Goal: Task Accomplishment & Management: Use online tool/utility

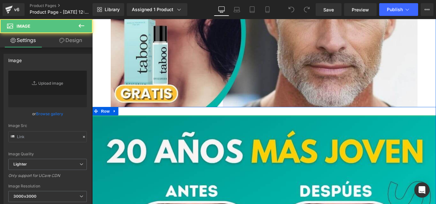
type input "[URL][DOMAIN_NAME]"
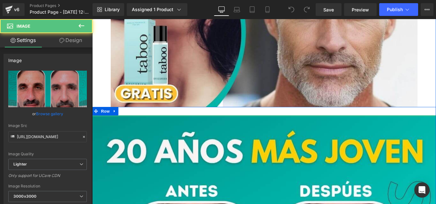
drag, startPoint x: 267, startPoint y: 128, endPoint x: 268, endPoint y: 119, distance: 8.4
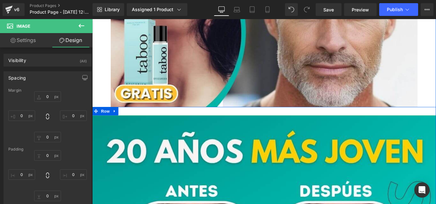
click at [255, 127] on div at bounding box center [285, 123] width 386 height 10
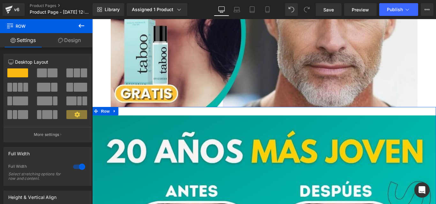
click at [65, 42] on link "Design" at bounding box center [69, 40] width 46 height 14
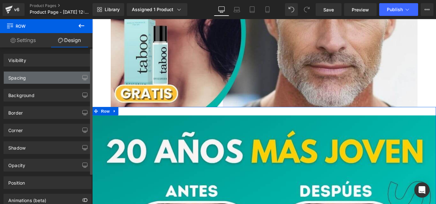
click at [32, 80] on div "Spacing" at bounding box center [47, 78] width 87 height 12
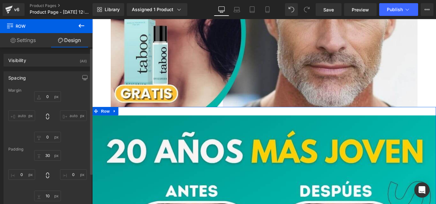
type input "0"
type input "30"
type input "0"
type input "10"
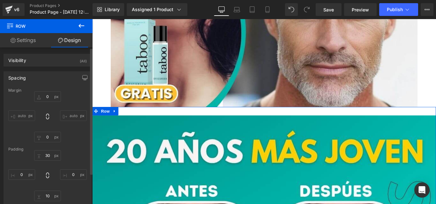
type input "0"
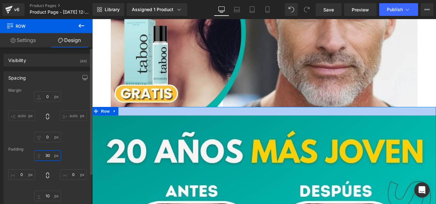
click at [46, 160] on input "30" at bounding box center [47, 155] width 27 height 11
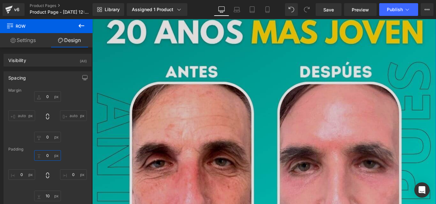
scroll to position [297, 0]
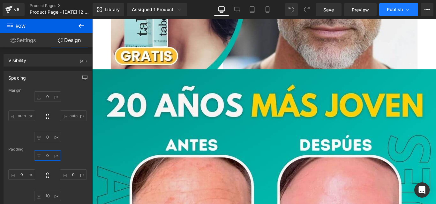
type input "0"
click at [392, 6] on button "Publish" at bounding box center [398, 9] width 39 height 13
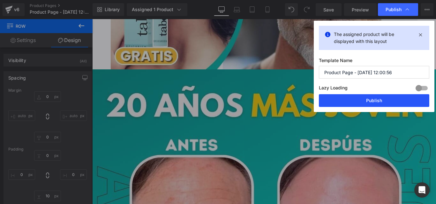
click at [365, 99] on button "Publish" at bounding box center [374, 100] width 110 height 13
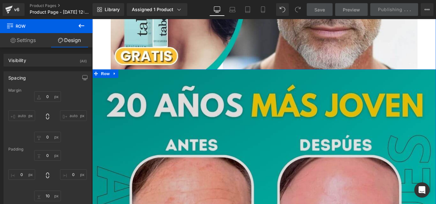
scroll to position [680, 0]
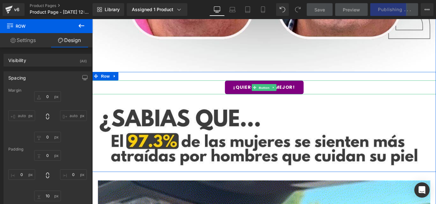
click at [329, 96] on div "¡QUIERO VERME MEJOR!" at bounding box center [285, 96] width 386 height 16
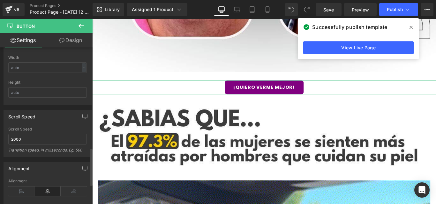
scroll to position [510, 0]
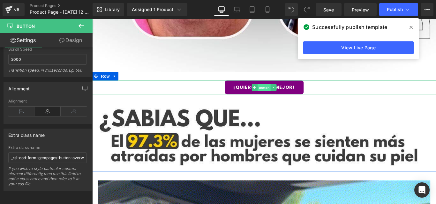
click at [280, 96] on span "Button" at bounding box center [285, 96] width 15 height 8
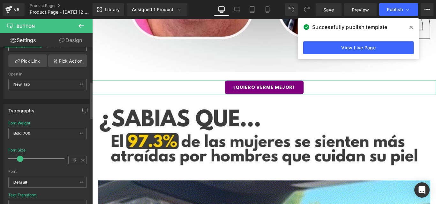
scroll to position [85, 0]
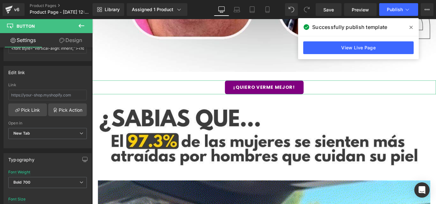
click at [70, 42] on link "Design" at bounding box center [71, 40] width 46 height 14
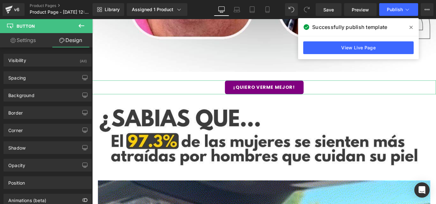
click at [22, 45] on link "Settings" at bounding box center [23, 40] width 46 height 14
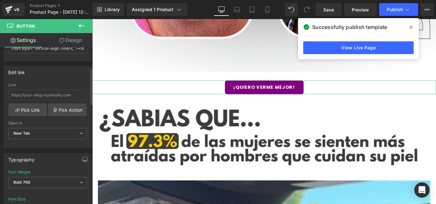
scroll to position [0, 0]
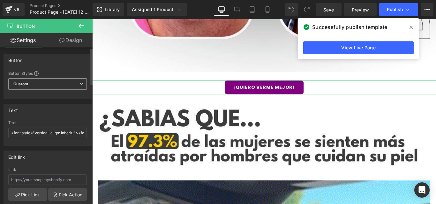
click at [61, 81] on span "Custom Setup Global Style" at bounding box center [47, 83] width 78 height 11
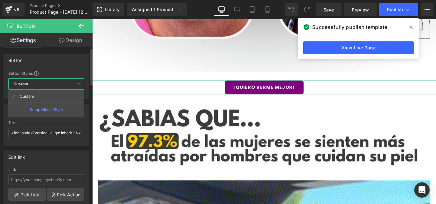
click at [67, 66] on div "Button" at bounding box center [46, 60] width 85 height 12
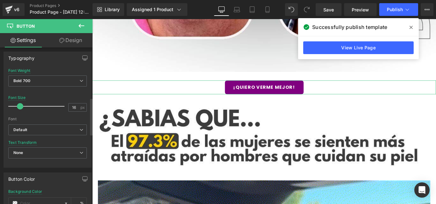
scroll to position [213, 0]
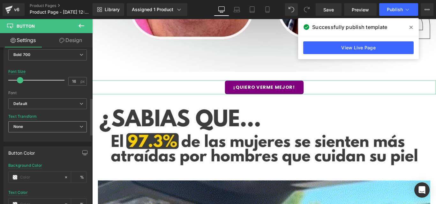
click at [43, 129] on span "None" at bounding box center [47, 126] width 78 height 11
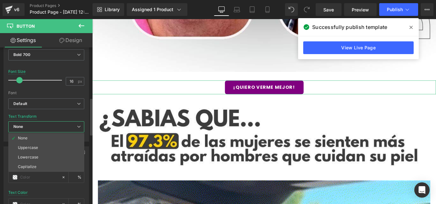
click at [54, 88] on div at bounding box center [46, 89] width 76 height 4
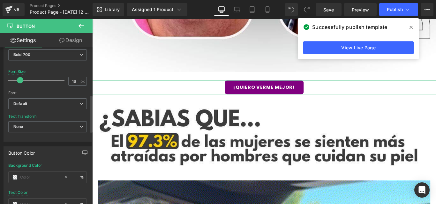
scroll to position [170, 0]
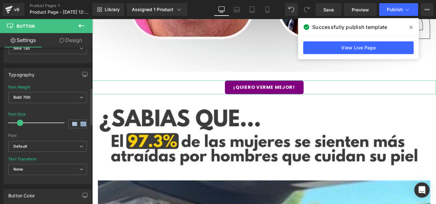
drag, startPoint x: 32, startPoint y: 114, endPoint x: 7, endPoint y: 114, distance: 24.9
click at [6, 114] on div "Thin 100 Semi Thin 200 Light 300 Regular 400 Medium 500 Semi Bold 600 Super Bol…" at bounding box center [47, 134] width 87 height 99
click at [33, 110] on div at bounding box center [47, 108] width 78 height 4
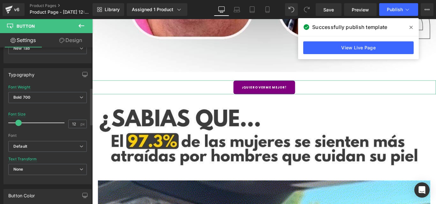
type input "13"
click at [17, 123] on span at bounding box center [18, 123] width 6 height 6
click at [48, 98] on span "Bold 700" at bounding box center [47, 97] width 78 height 11
click at [65, 84] on div "Typography Thin 100 Semi Thin 200 Light 300 Regular 400 Medium 500 Semi Bold 60…" at bounding box center [48, 126] width 88 height 116
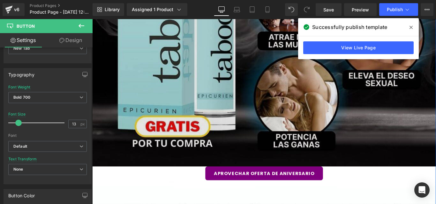
scroll to position [1488, 0]
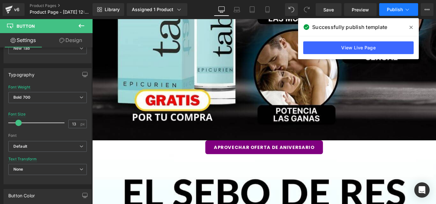
click at [398, 12] on span "Publish" at bounding box center [394, 9] width 16 height 5
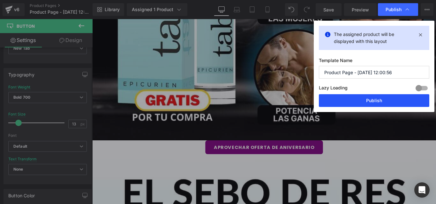
drag, startPoint x: 364, startPoint y: 105, endPoint x: 306, endPoint y: 95, distance: 59.2
click at [364, 105] on button "Publish" at bounding box center [374, 100] width 110 height 13
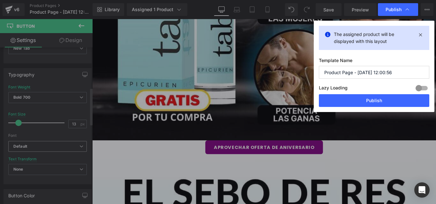
click at [52, 145] on b "Default" at bounding box center [46, 146] width 66 height 5
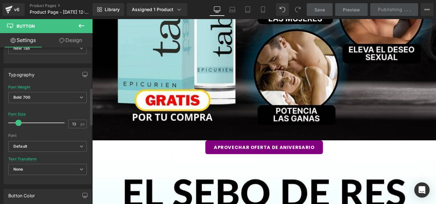
click at [48, 134] on div "Font" at bounding box center [47, 136] width 78 height 4
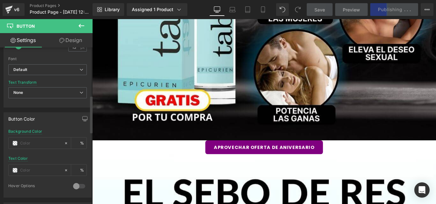
scroll to position [255, 0]
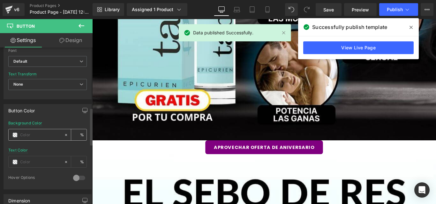
click at [44, 132] on input "text" at bounding box center [40, 135] width 41 height 7
click at [14, 135] on span at bounding box center [14, 135] width 5 height 5
type input "0"
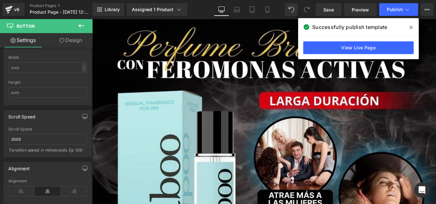
scroll to position [1275, 0]
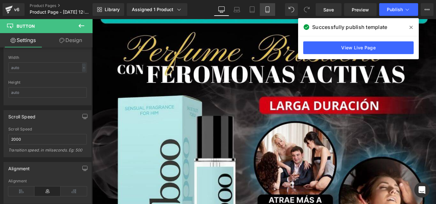
click at [263, 12] on link "Mobile" at bounding box center [267, 9] width 15 height 13
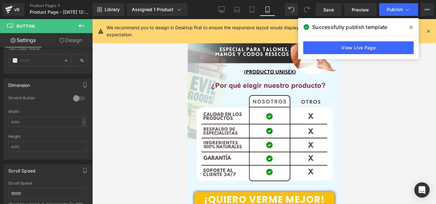
type input "30"
type input "#ffbf00"
type input "100"
type input "#ffffff"
type input "100"
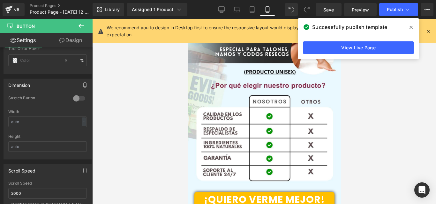
type input "#db0000"
type input "100"
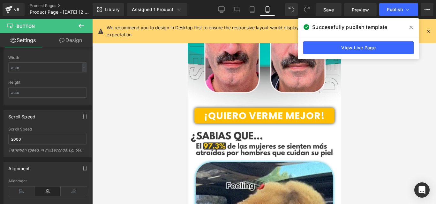
scroll to position [170, 0]
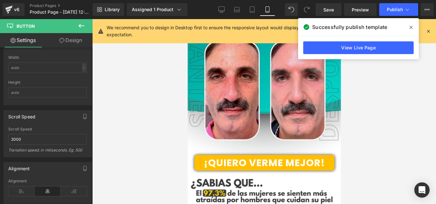
click at [414, 26] on span at bounding box center [411, 27] width 10 height 10
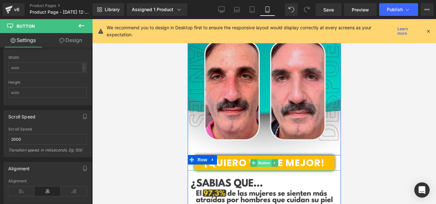
click at [263, 162] on span "Button" at bounding box center [263, 163] width 15 height 8
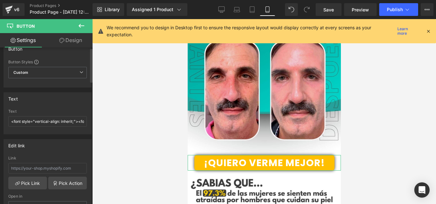
scroll to position [0, 0]
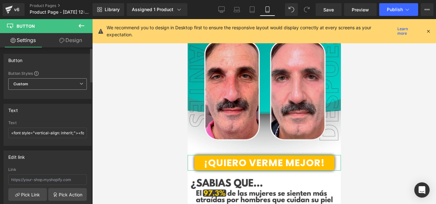
click at [53, 85] on span "Custom Setup Global Style" at bounding box center [47, 83] width 78 height 11
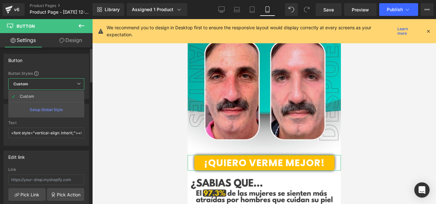
click at [58, 62] on div "Button" at bounding box center [46, 60] width 85 height 12
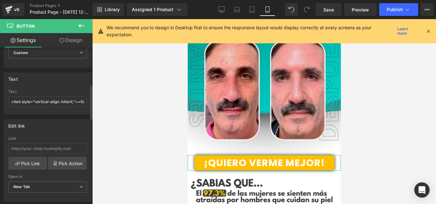
scroll to position [170, 0]
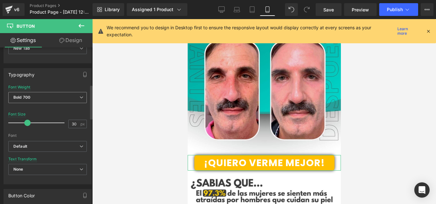
click at [36, 98] on span "Bold 700" at bounding box center [47, 97] width 78 height 11
click at [47, 80] on div "Typography" at bounding box center [47, 75] width 87 height 12
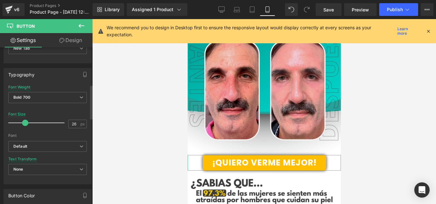
type input "27"
click at [26, 124] on span at bounding box center [26, 123] width 6 height 6
click at [30, 144] on b "Default" at bounding box center [46, 146] width 66 height 5
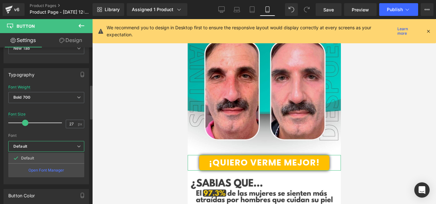
click at [39, 134] on div "Font" at bounding box center [46, 136] width 76 height 4
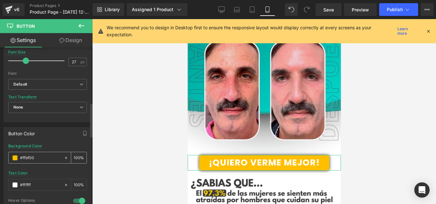
scroll to position [255, 0]
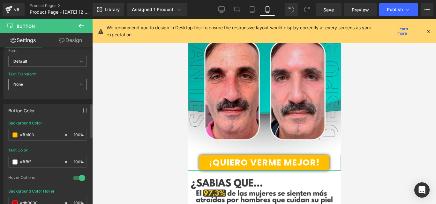
click at [48, 88] on span "None" at bounding box center [47, 84] width 78 height 11
click at [52, 72] on div "Text Transform None None Uppercase Lowercase Capitalize" at bounding box center [47, 85] width 78 height 26
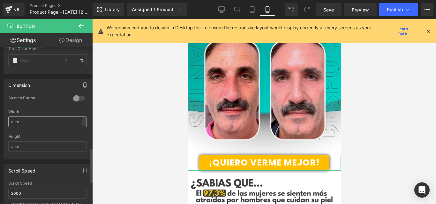
scroll to position [510, 0]
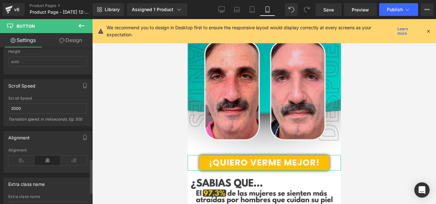
drag, startPoint x: 7, startPoint y: 86, endPoint x: 36, endPoint y: 86, distance: 28.4
click at [38, 87] on div "Scroll Speed" at bounding box center [47, 86] width 87 height 12
click at [13, 108] on input "2000" at bounding box center [47, 108] width 78 height 11
click at [51, 89] on div "Scroll Speed" at bounding box center [47, 86] width 87 height 12
click at [14, 108] on input "3000" at bounding box center [47, 108] width 78 height 11
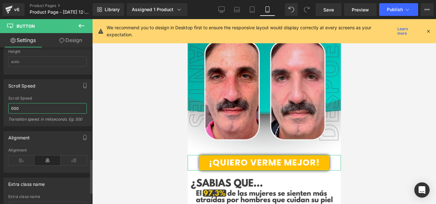
type input "2000"
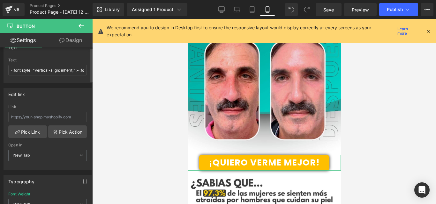
scroll to position [0, 0]
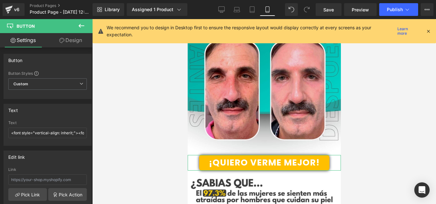
click at [64, 39] on link "Design" at bounding box center [71, 40] width 46 height 14
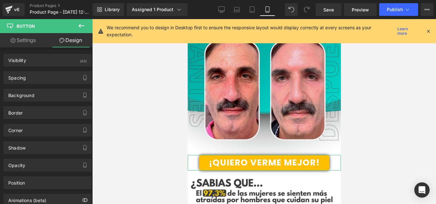
type input "#ffffff"
type input "100"
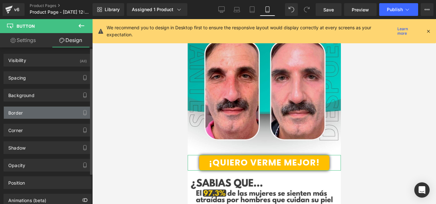
click at [47, 110] on div "Border" at bounding box center [47, 113] width 87 height 12
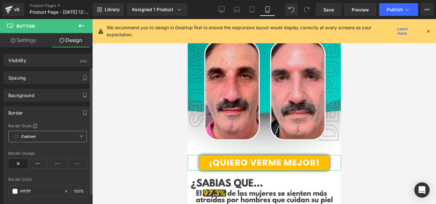
scroll to position [42, 0]
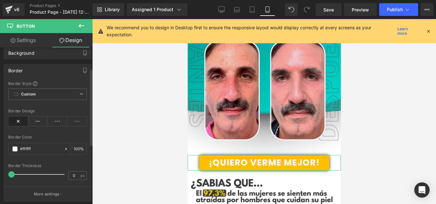
click at [55, 70] on div "Border" at bounding box center [47, 70] width 87 height 12
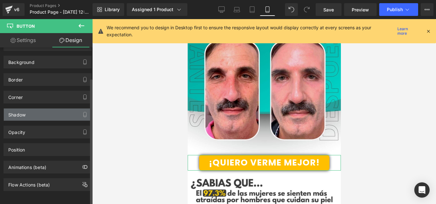
click at [33, 112] on div "Shadow" at bounding box center [47, 115] width 87 height 12
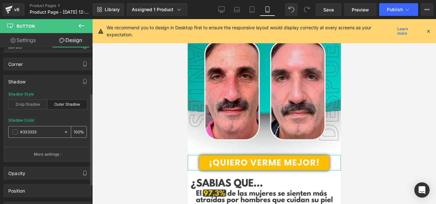
scroll to position [85, 0]
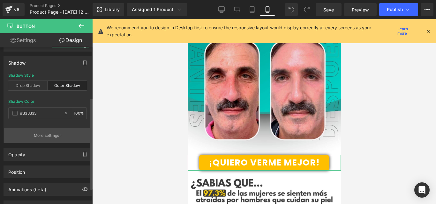
click at [49, 135] on p "More settings" at bounding box center [47, 136] width 26 height 6
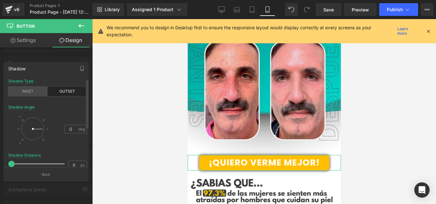
click at [33, 94] on div "INSET" at bounding box center [27, 92] width 39 height 10
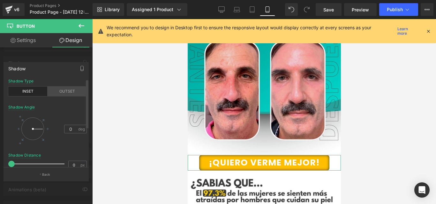
click at [60, 92] on div "OUTSET" at bounding box center [67, 92] width 39 height 10
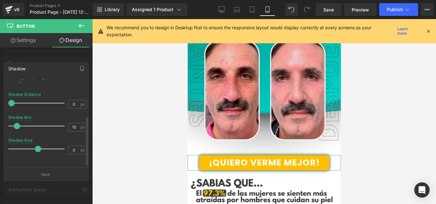
scroll to position [66, 0]
type input "10"
click at [17, 124] on span at bounding box center [17, 126] width 6 height 6
click at [35, 146] on span at bounding box center [37, 149] width 6 height 6
click at [71, 149] on input "-1" at bounding box center [74, 150] width 11 height 8
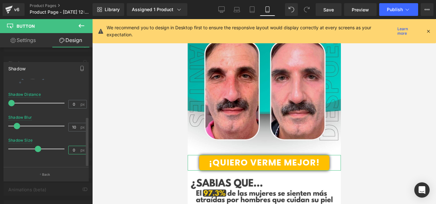
type input "0"
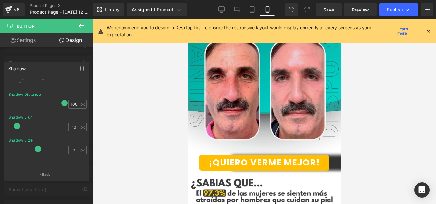
type input "0"
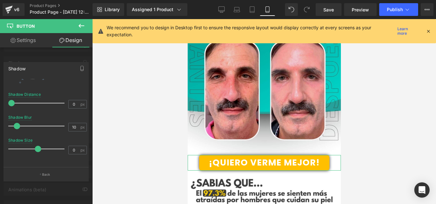
drag, startPoint x: 11, startPoint y: 99, endPoint x: 0, endPoint y: 99, distance: 10.5
click at [0, 99] on div "Shadow outset Shadow Type INSET OUTSET 0 Shadow Angle 0 deg 0px Shadow Distance…" at bounding box center [46, 119] width 92 height 124
click at [40, 65] on div "Shadow" at bounding box center [46, 68] width 84 height 12
click at [42, 177] on p "Back" at bounding box center [46, 174] width 8 height 5
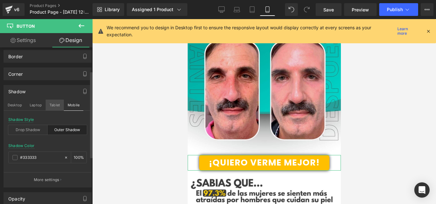
scroll to position [42, 0]
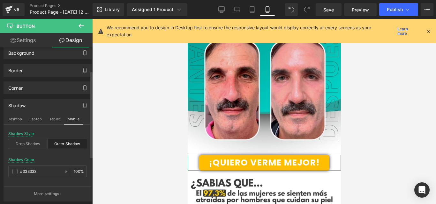
click at [54, 103] on div "Shadow" at bounding box center [47, 105] width 87 height 12
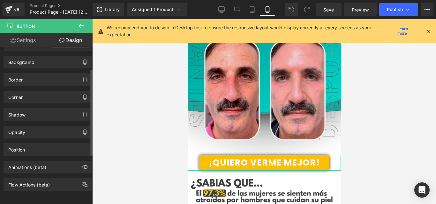
scroll to position [38, 0]
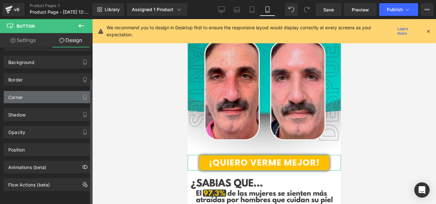
click at [21, 93] on div "Corner" at bounding box center [15, 95] width 14 height 9
click at [27, 91] on div "Corner" at bounding box center [47, 97] width 87 height 12
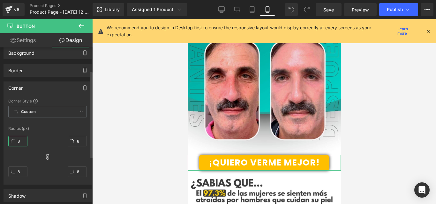
click at [24, 143] on input "8" at bounding box center [17, 141] width 19 height 11
type input "10"
type input "1"
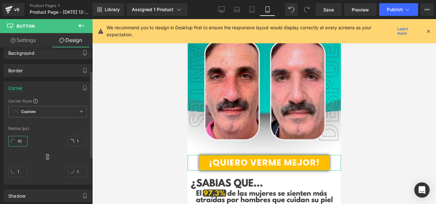
type input "10"
type input "1"
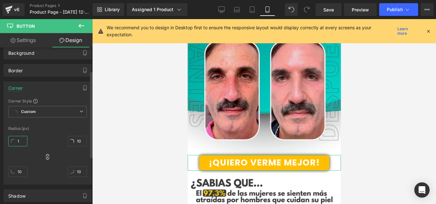
type input "1"
type input "2"
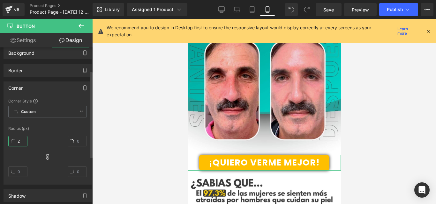
type input "2"
type input "20"
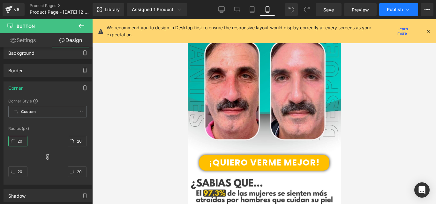
type input "20"
click at [399, 10] on span "Publish" at bounding box center [394, 9] width 16 height 5
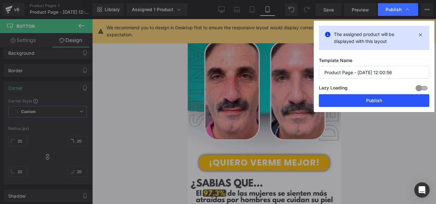
click at [368, 101] on button "Publish" at bounding box center [374, 100] width 110 height 13
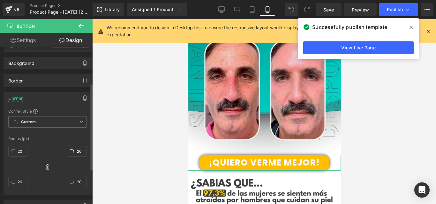
scroll to position [0, 0]
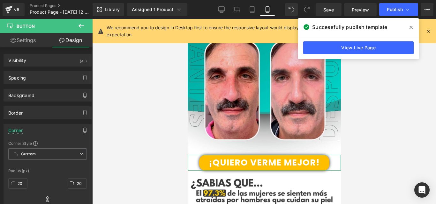
click at [36, 42] on link "Settings" at bounding box center [23, 40] width 46 height 14
type input "100"
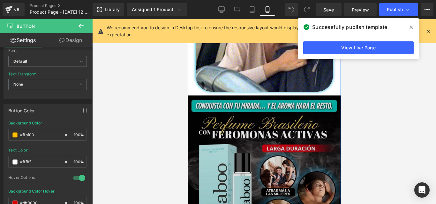
scroll to position [553, 0]
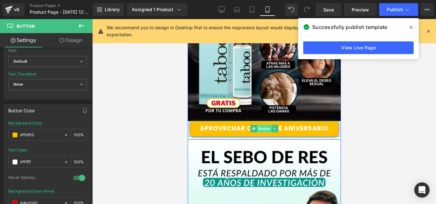
click at [262, 125] on span "Button" at bounding box center [263, 129] width 15 height 8
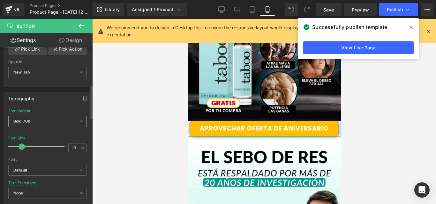
scroll to position [170, 0]
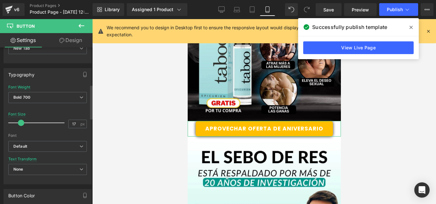
type input "16"
drag, startPoint x: 20, startPoint y: 122, endPoint x: 18, endPoint y: 125, distance: 3.9
click at [18, 125] on span at bounding box center [20, 123] width 6 height 6
click at [69, 37] on link "Design" at bounding box center [71, 40] width 46 height 14
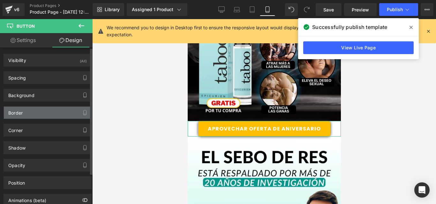
type input "8"
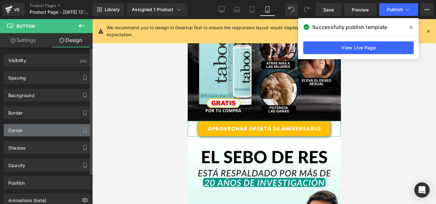
click at [18, 126] on div "Corner" at bounding box center [15, 128] width 14 height 9
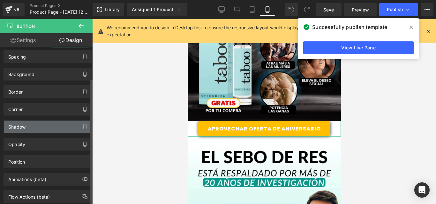
scroll to position [38, 0]
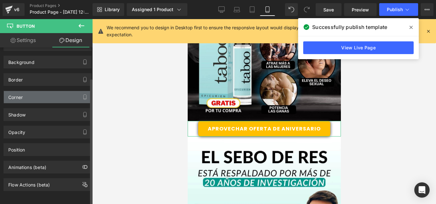
click at [24, 92] on div "Corner" at bounding box center [47, 97] width 87 height 12
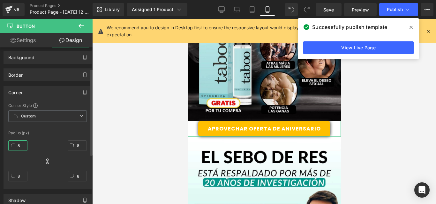
click at [20, 146] on input "8" at bounding box center [17, 146] width 19 height 11
type input "20"
type input "2"
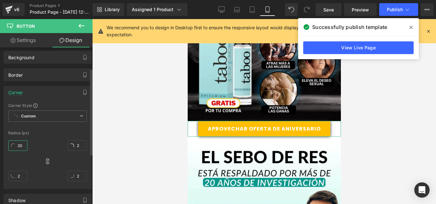
type input "20"
click at [45, 129] on div "Corner Style Custom Custom Setup Global Style Custom Setup Global Style Radius …" at bounding box center [47, 146] width 87 height 86
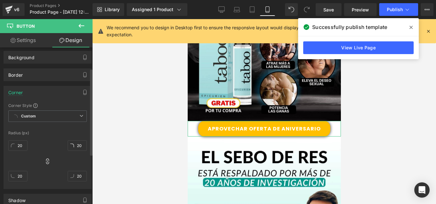
click at [65, 92] on div "Corner" at bounding box center [47, 92] width 87 height 12
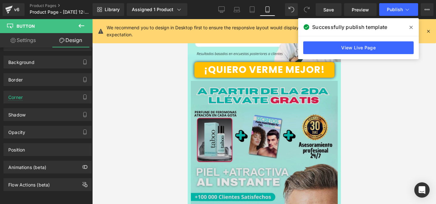
scroll to position [765, 0]
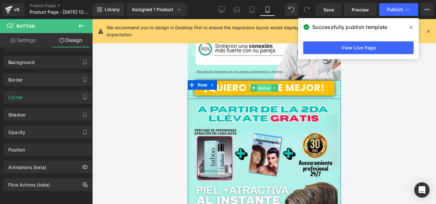
click at [258, 90] on span "Button" at bounding box center [263, 88] width 15 height 8
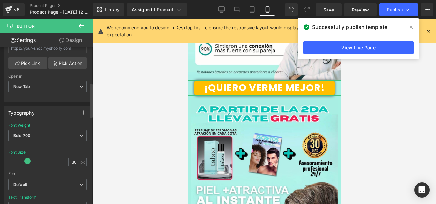
scroll to position [170, 0]
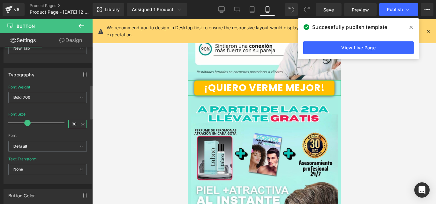
click at [72, 124] on input "30" at bounding box center [74, 124] width 11 height 8
type input "27"
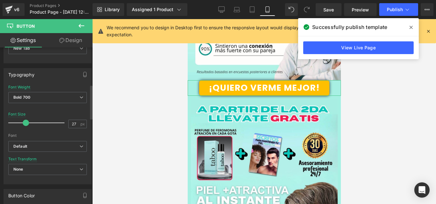
click at [66, 112] on div "Font Default Default Default Open Font Manager" at bounding box center [47, 113] width 78 height 56
click at [66, 39] on link "Design" at bounding box center [71, 40] width 46 height 14
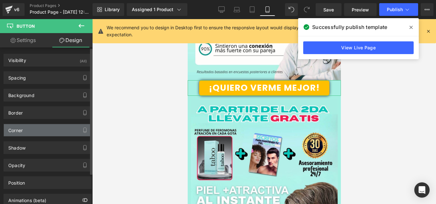
click at [21, 130] on div "Corner" at bounding box center [15, 128] width 14 height 9
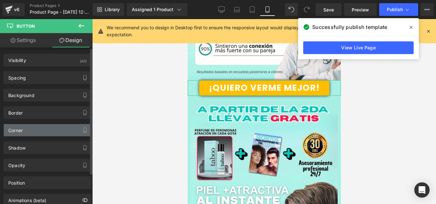
click at [64, 130] on div "Corner" at bounding box center [47, 130] width 87 height 12
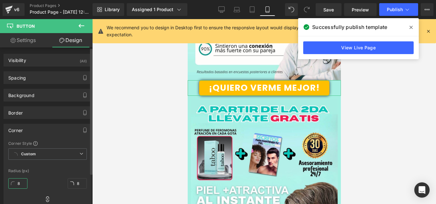
click at [23, 180] on input "8" at bounding box center [17, 184] width 19 height 11
type input "2"
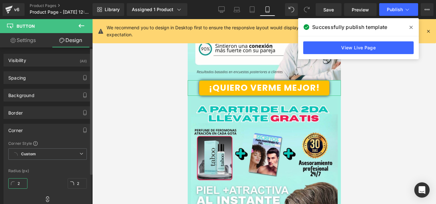
type input "20"
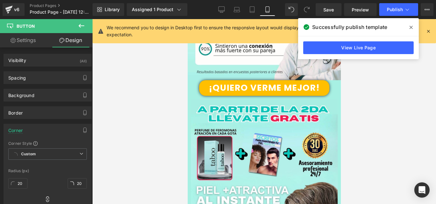
click at [117, 56] on div at bounding box center [263, 111] width 343 height 185
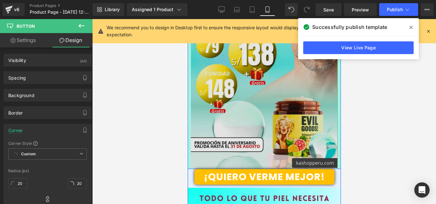
scroll to position [1020, 0]
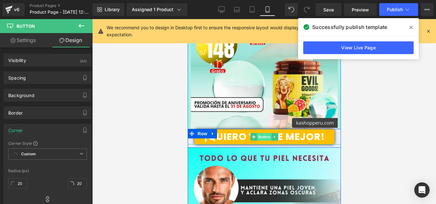
click at [264, 136] on span "Button" at bounding box center [263, 137] width 15 height 8
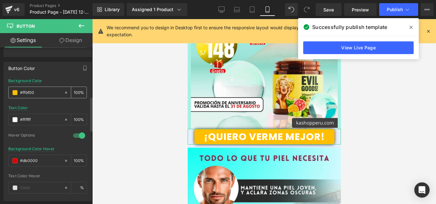
scroll to position [213, 0]
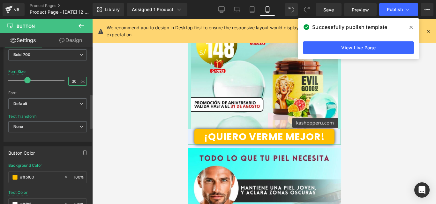
click at [71, 82] on input "30" at bounding box center [74, 81] width 11 height 8
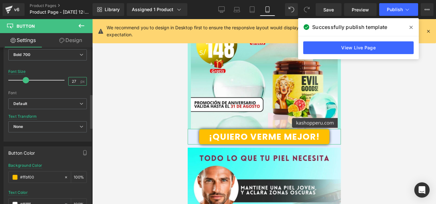
type input "27"
click at [46, 70] on div "Font Size 27 px" at bounding box center [47, 80] width 78 height 21
click at [73, 38] on link "Design" at bounding box center [71, 40] width 46 height 14
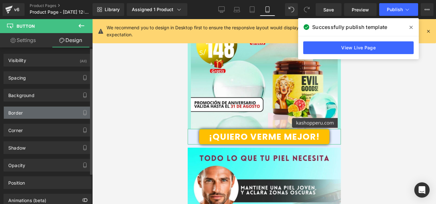
type input "#ffffff"
type input "100"
type input "0"
click at [32, 114] on div "Border" at bounding box center [47, 113] width 87 height 12
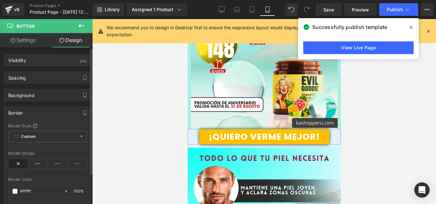
click at [26, 109] on div "Border" at bounding box center [47, 113] width 87 height 12
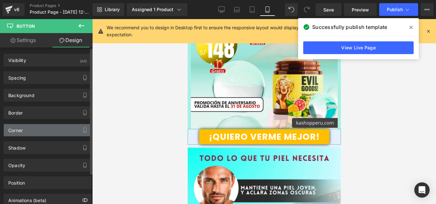
click at [23, 133] on div "Corner" at bounding box center [15, 128] width 14 height 9
click at [23, 130] on div "Corner" at bounding box center [15, 128] width 14 height 9
click at [35, 129] on div "Corner" at bounding box center [47, 130] width 87 height 12
click at [33, 129] on div "Corner" at bounding box center [47, 130] width 87 height 12
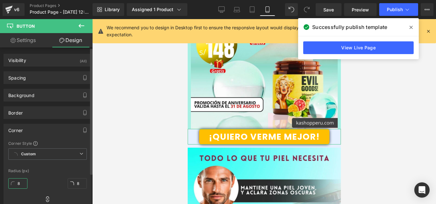
click at [21, 184] on input "8" at bounding box center [17, 184] width 19 height 11
type input "20"
type input "2"
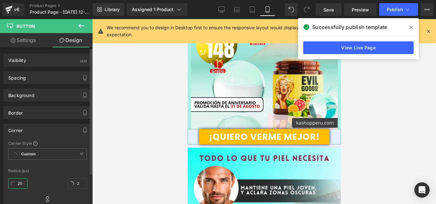
type input "20"
click at [28, 127] on div "Corner" at bounding box center [47, 130] width 87 height 12
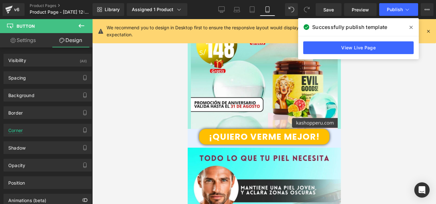
click at [147, 116] on div at bounding box center [263, 111] width 343 height 185
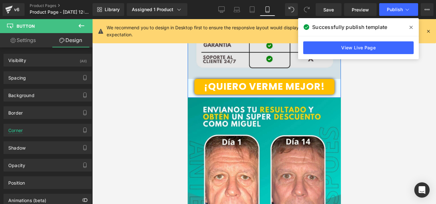
scroll to position [1403, 0]
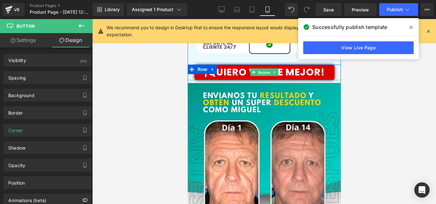
click at [256, 73] on span "Button" at bounding box center [263, 73] width 15 height 8
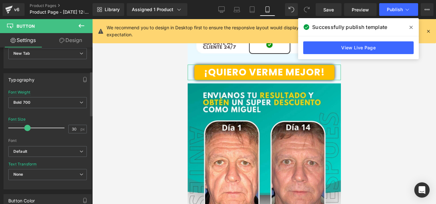
scroll to position [170, 0]
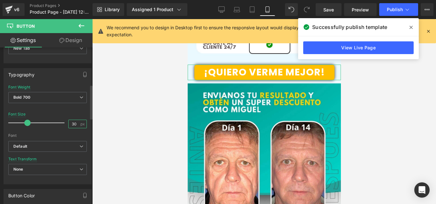
click at [73, 127] on input "30" at bounding box center [74, 124] width 11 height 8
click at [71, 126] on input "30" at bounding box center [74, 124] width 11 height 8
type input "27"
click at [49, 132] on div at bounding box center [47, 131] width 78 height 4
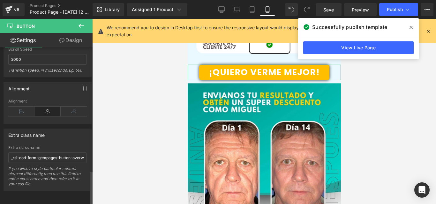
scroll to position [564, 0]
click at [58, 41] on link "Design" at bounding box center [71, 40] width 46 height 14
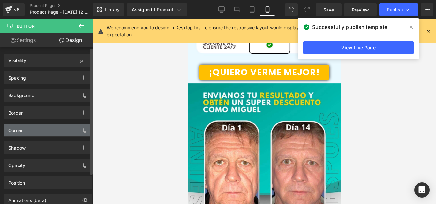
click at [23, 127] on div "Corner" at bounding box center [15, 128] width 14 height 9
type input "8"
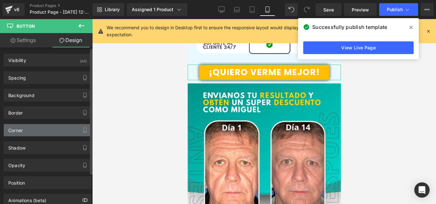
click at [23, 127] on div "Corner" at bounding box center [15, 128] width 14 height 9
click at [43, 124] on div "Corner" at bounding box center [47, 130] width 87 height 12
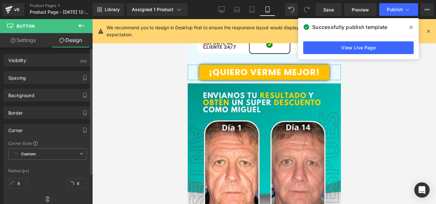
click at [43, 124] on div "Corner" at bounding box center [47, 130] width 87 height 12
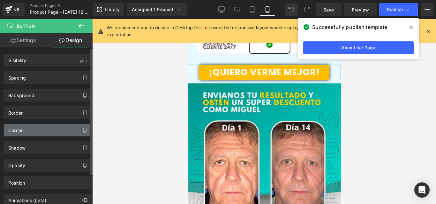
click at [42, 125] on div "Corner" at bounding box center [47, 130] width 87 height 12
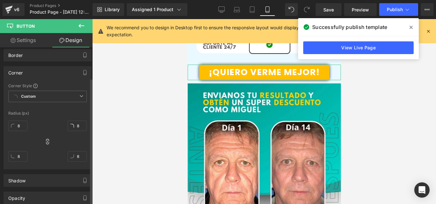
scroll to position [85, 0]
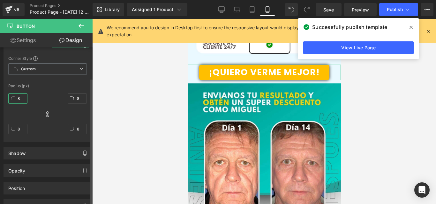
click at [22, 100] on input "8" at bounding box center [17, 98] width 19 height 11
type input "20"
type input "2"
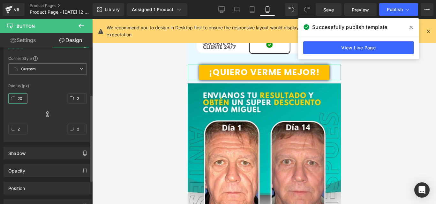
type input "20"
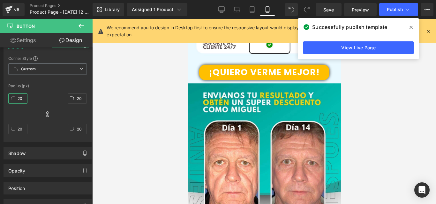
type input "20"
click at [127, 70] on div at bounding box center [263, 111] width 343 height 185
drag, startPoint x: 133, startPoint y: 70, endPoint x: 147, endPoint y: 71, distance: 14.7
click at [133, 71] on div at bounding box center [263, 111] width 343 height 185
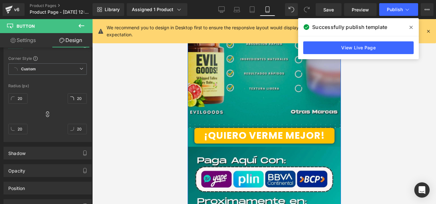
scroll to position [1743, 0]
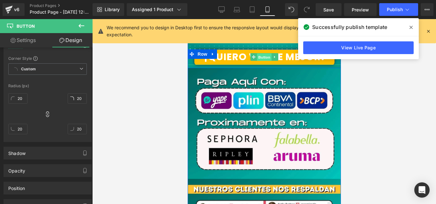
click at [257, 57] on span "Button" at bounding box center [263, 58] width 15 height 8
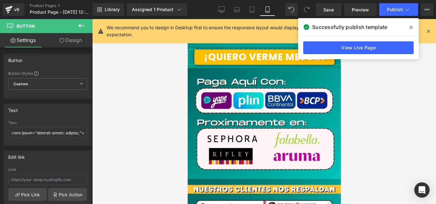
click at [54, 37] on link "Design" at bounding box center [71, 40] width 46 height 14
click at [30, 43] on link "Settings" at bounding box center [23, 40] width 46 height 14
type input "100"
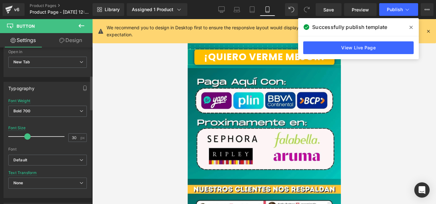
scroll to position [170, 0]
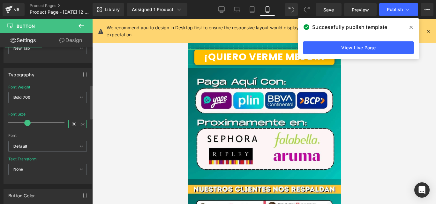
click at [70, 123] on input "30" at bounding box center [74, 124] width 11 height 8
type input "27"
click at [58, 112] on div "Font Default Default Default Open Font Manager" at bounding box center [47, 113] width 78 height 56
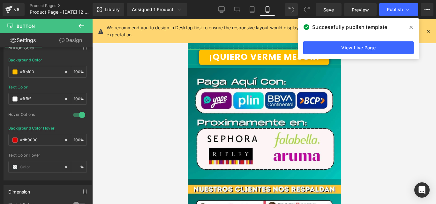
scroll to position [297, 0]
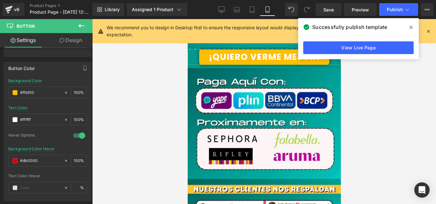
click at [66, 39] on link "Design" at bounding box center [71, 40] width 46 height 14
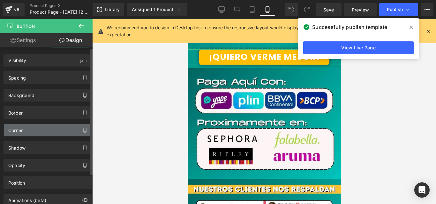
click at [32, 126] on div "Corner" at bounding box center [47, 130] width 87 height 12
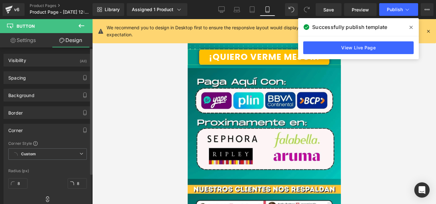
click at [32, 126] on div "Corner" at bounding box center [47, 130] width 87 height 12
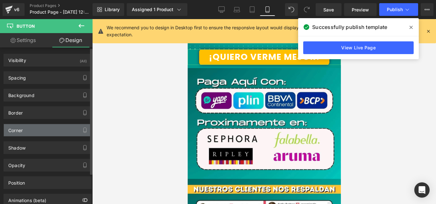
click at [42, 130] on div "Corner" at bounding box center [47, 130] width 87 height 12
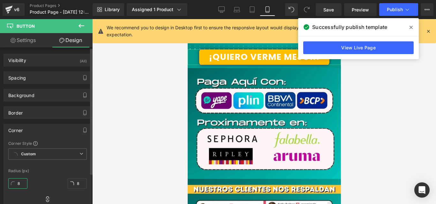
click at [20, 183] on input "8" at bounding box center [17, 184] width 19 height 11
type input "2"
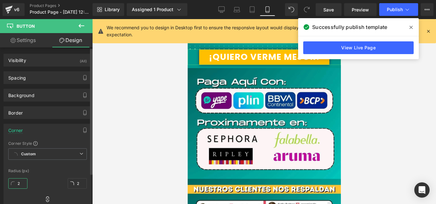
type input "20"
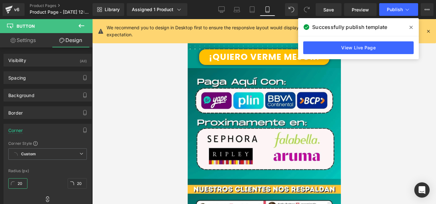
type input "20"
click at [112, 155] on div at bounding box center [263, 111] width 343 height 185
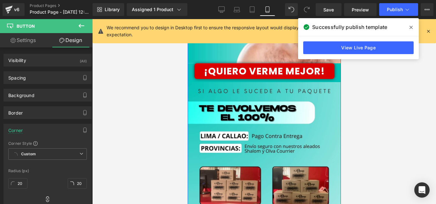
scroll to position [2126, 0]
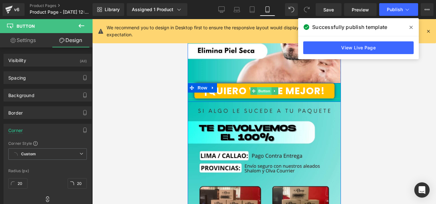
click at [258, 89] on span "Button" at bounding box center [263, 91] width 15 height 8
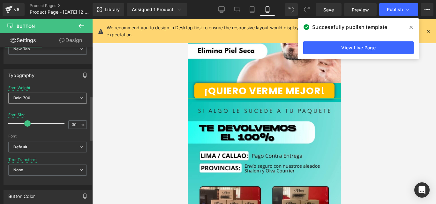
scroll to position [170, 0]
click at [69, 126] on input "30" at bounding box center [74, 124] width 11 height 8
click at [71, 126] on input "30" at bounding box center [74, 124] width 11 height 8
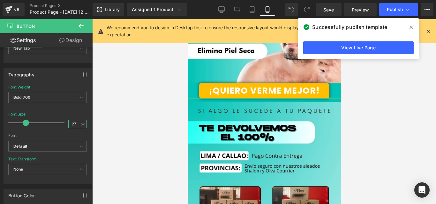
type input "27"
click at [75, 36] on link "Design" at bounding box center [71, 40] width 46 height 14
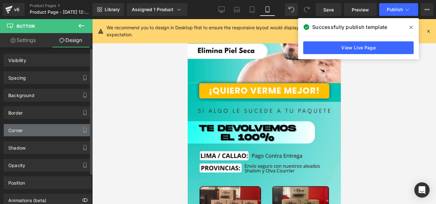
click at [24, 128] on div "Corner" at bounding box center [47, 130] width 87 height 12
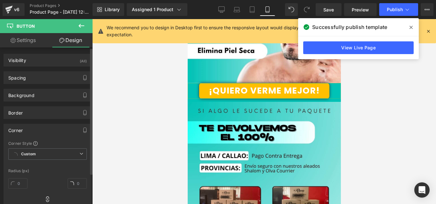
click at [24, 128] on div "Corner" at bounding box center [47, 130] width 87 height 12
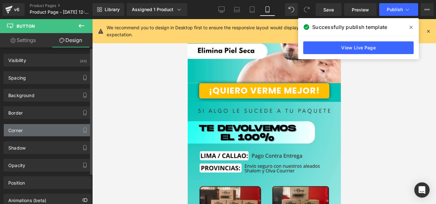
type input "8"
click at [37, 128] on div "Corner" at bounding box center [47, 130] width 87 height 12
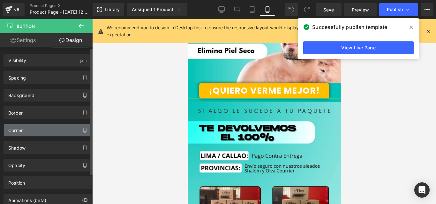
click at [37, 128] on div "Corner" at bounding box center [47, 130] width 87 height 12
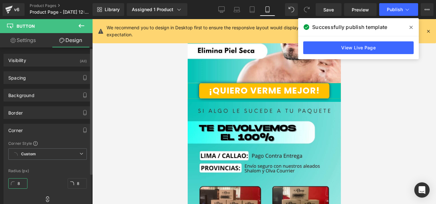
click at [20, 187] on input "8" at bounding box center [17, 184] width 19 height 11
type input "2"
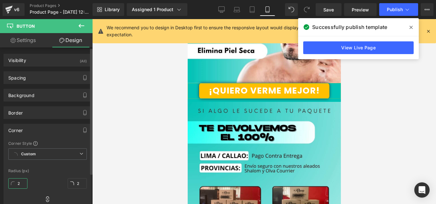
type input "20"
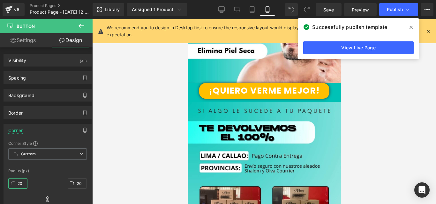
type input "20"
click at [137, 129] on div at bounding box center [263, 111] width 343 height 185
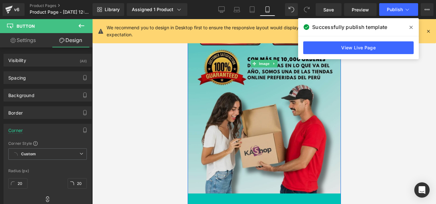
scroll to position [2447, 0]
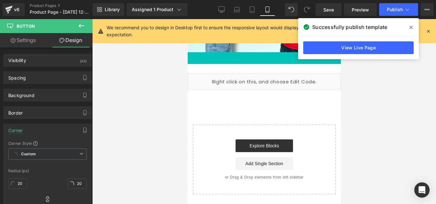
click at [407, 28] on span at bounding box center [411, 27] width 10 height 10
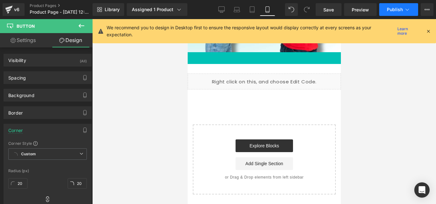
click at [392, 9] on button "Publish" at bounding box center [398, 9] width 39 height 13
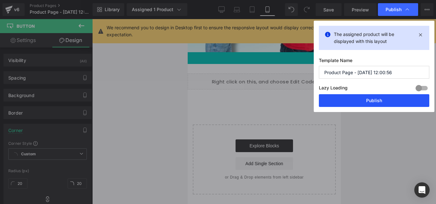
click at [365, 102] on button "Publish" at bounding box center [374, 100] width 110 height 13
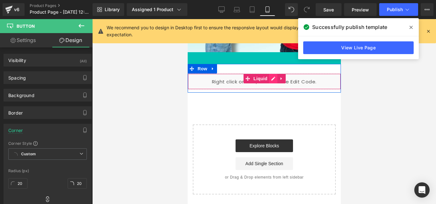
click at [270, 78] on div "Liquid" at bounding box center [263, 82] width 153 height 16
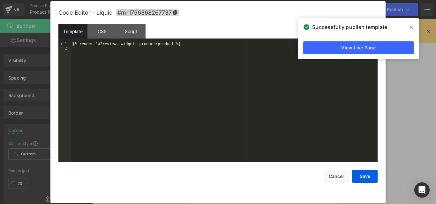
click at [410, 26] on icon at bounding box center [410, 27] width 3 height 5
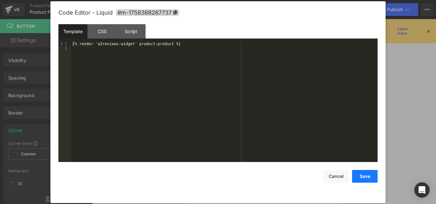
click at [361, 180] on button "Save" at bounding box center [365, 176] width 26 height 13
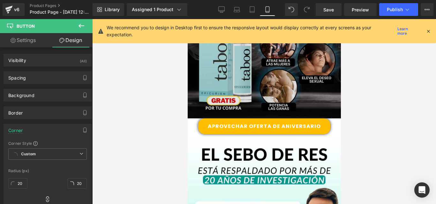
scroll to position [534, 0]
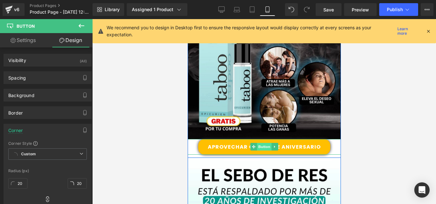
click at [260, 147] on span "Button" at bounding box center [263, 147] width 15 height 8
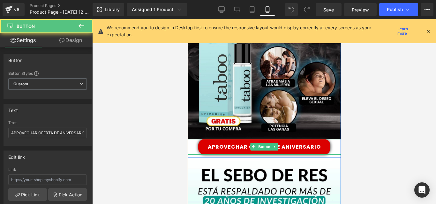
click at [288, 145] on span "APROVECHAR OFERTA DE ANIVERSARIO" at bounding box center [263, 147] width 113 height 6
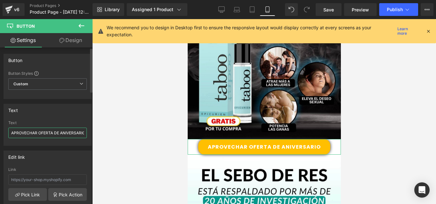
scroll to position [0, 4]
drag, startPoint x: 12, startPoint y: 132, endPoint x: 90, endPoint y: 133, distance: 78.4
click at [90, 133] on div "Button Button Styles Custom Custom Setup Global Style Custom Setup Global Style…" at bounding box center [46, 128] width 92 height 160
type input "q"
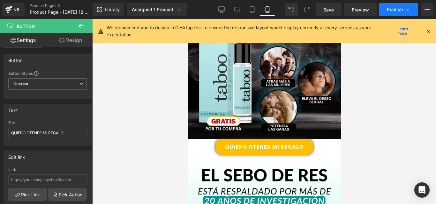
click at [389, 10] on span "Publish" at bounding box center [394, 9] width 16 height 5
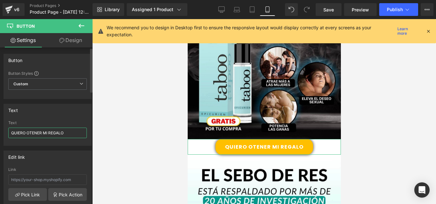
click at [31, 132] on input "QUIERO OTENER MI REGALO" at bounding box center [47, 133] width 78 height 11
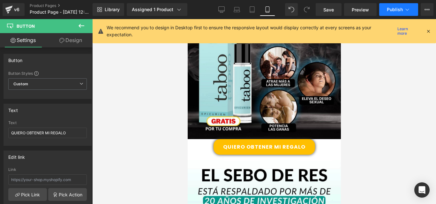
click at [392, 9] on span "Publish" at bounding box center [394, 9] width 16 height 5
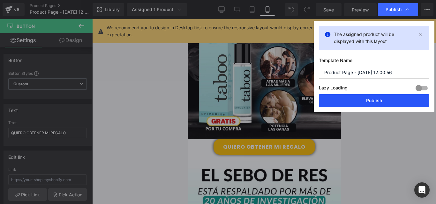
click at [373, 102] on button "Publish" at bounding box center [374, 100] width 110 height 13
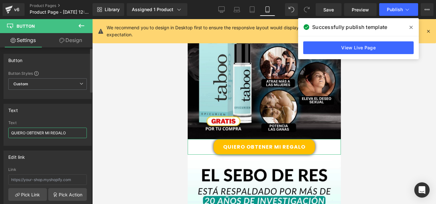
drag, startPoint x: 26, startPoint y: 130, endPoint x: 44, endPoint y: 135, distance: 19.1
click at [44, 135] on input "QUIERO OBTENER MI REGALO" at bounding box center [47, 133] width 78 height 11
click at [69, 134] on input "QUIERO RECLAMAR MI REGALO" at bounding box center [47, 133] width 78 height 11
paste input "🎁"
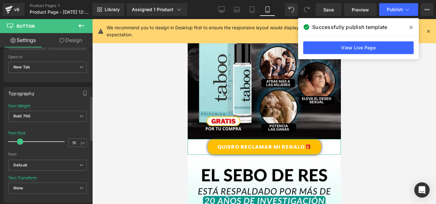
scroll to position [170, 0]
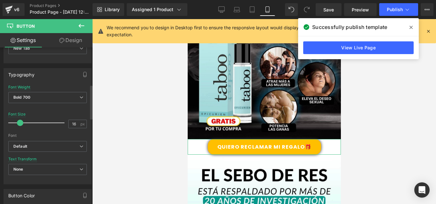
type input "QUIERO RECLAMAR MI REGALO🎁"
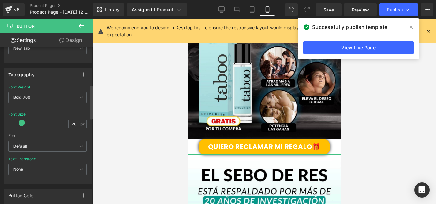
type input "19"
click at [21, 123] on span at bounding box center [21, 123] width 6 height 6
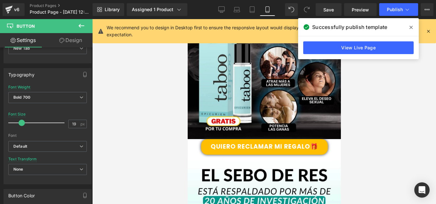
click at [363, 49] on link "View Live Page" at bounding box center [358, 47] width 110 height 13
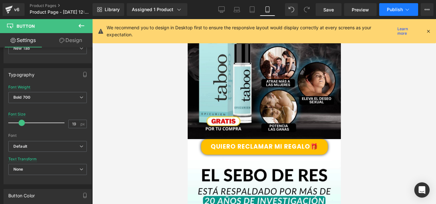
click at [408, 11] on icon at bounding box center [407, 9] width 6 height 6
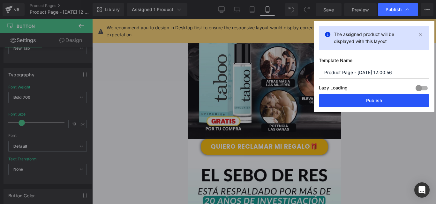
click at [374, 104] on button "Publish" at bounding box center [374, 100] width 110 height 13
